Goal: Task Accomplishment & Management: Manage account settings

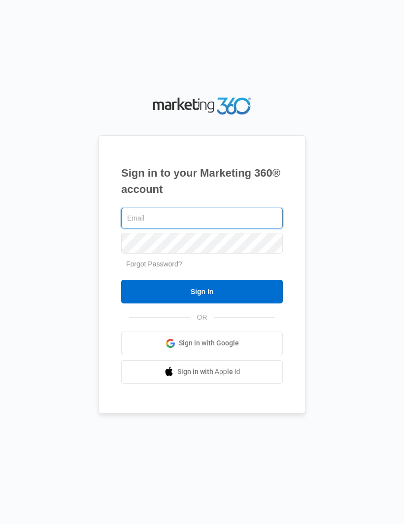
type input "info@bisquehaus.com"
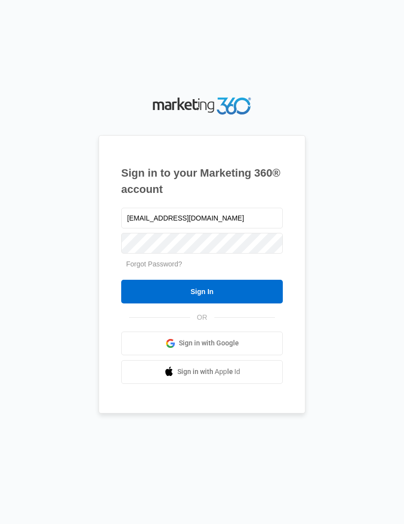
click at [202, 303] on input "Sign In" at bounding box center [202, 292] width 162 height 24
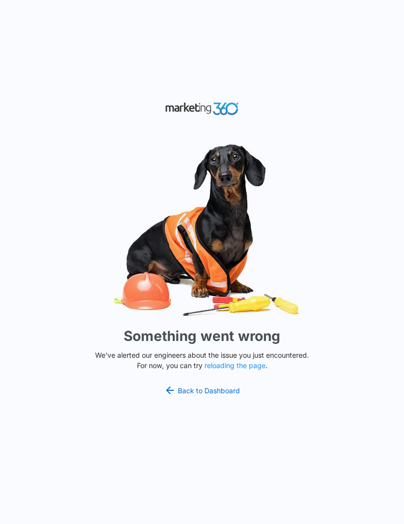
click at [227, 396] on link "Back to Dashboard" at bounding box center [202, 390] width 76 height 12
click at [255, 369] on button "reloading the page" at bounding box center [235, 366] width 61 height 8
click at [216, 396] on link "Back to Dashboard" at bounding box center [202, 390] width 76 height 12
click at [257, 369] on button "reloading the page" at bounding box center [235, 366] width 61 height 8
